Goal: Ask a question: Seek information or help from site administrators or community

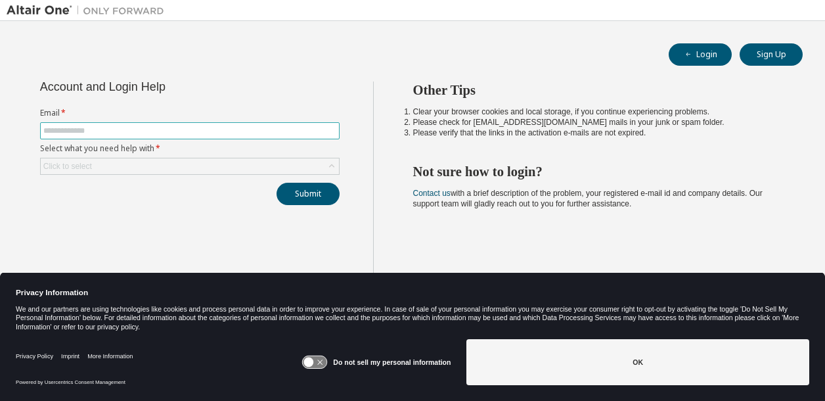
click at [130, 129] on input "text" at bounding box center [189, 130] width 293 height 11
type input "**********"
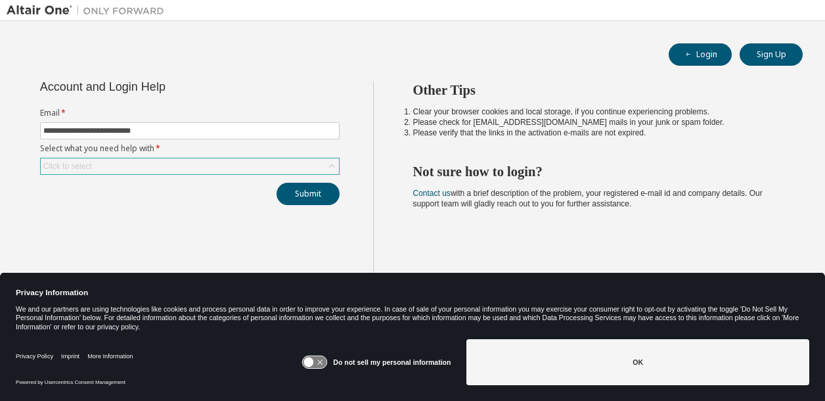
click at [93, 160] on div "Click to select" at bounding box center [190, 166] width 298 height 16
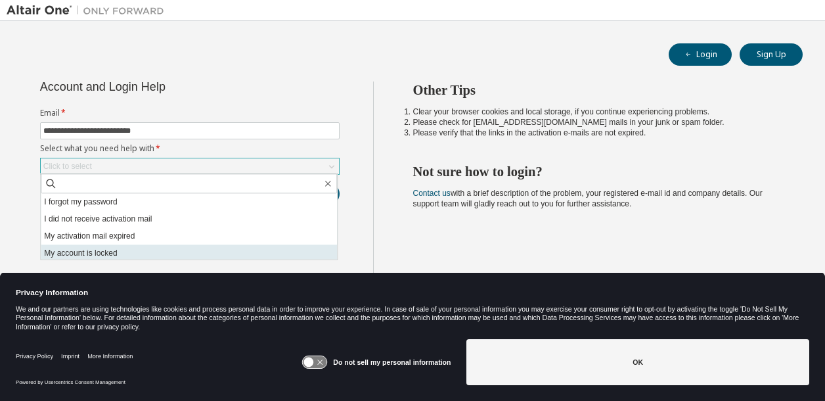
scroll to position [37, 0]
click at [118, 242] on li "I don't know but can't login" at bounding box center [189, 250] width 296 height 17
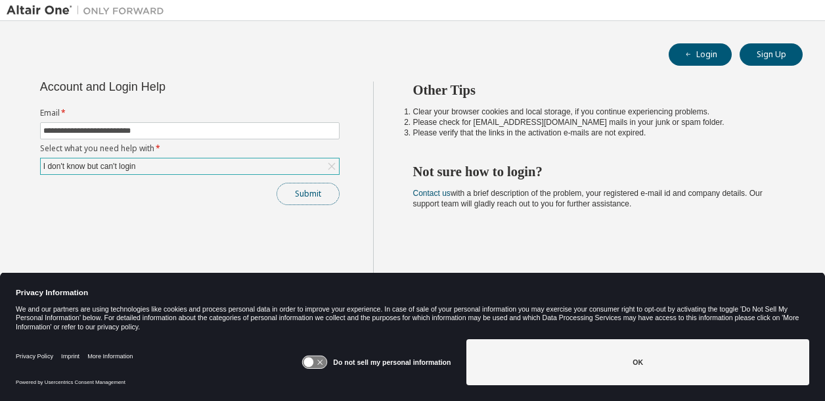
click at [303, 196] on button "Submit" at bounding box center [308, 194] width 63 height 22
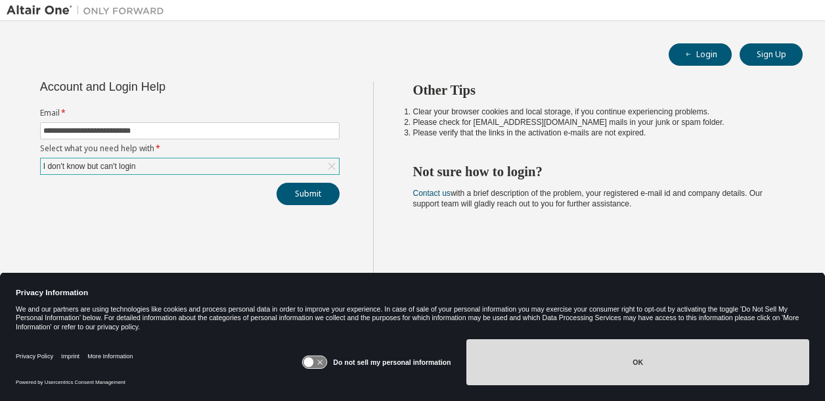
click at [621, 365] on button "OK" at bounding box center [637, 362] width 343 height 46
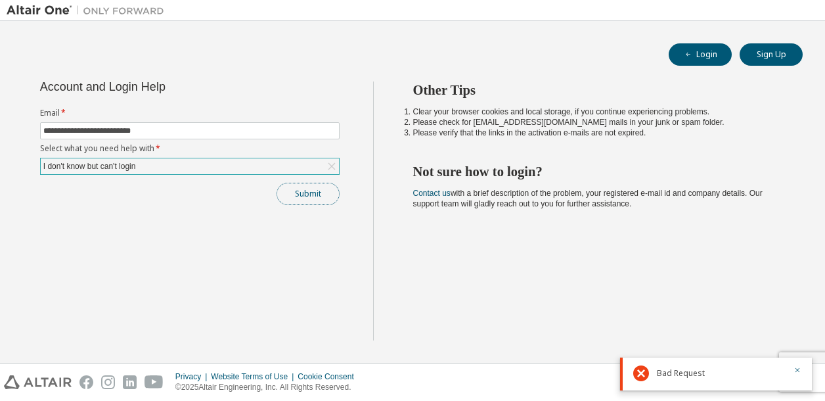
click at [326, 200] on button "Submit" at bounding box center [308, 194] width 63 height 22
